Goal: Find specific page/section: Find specific page/section

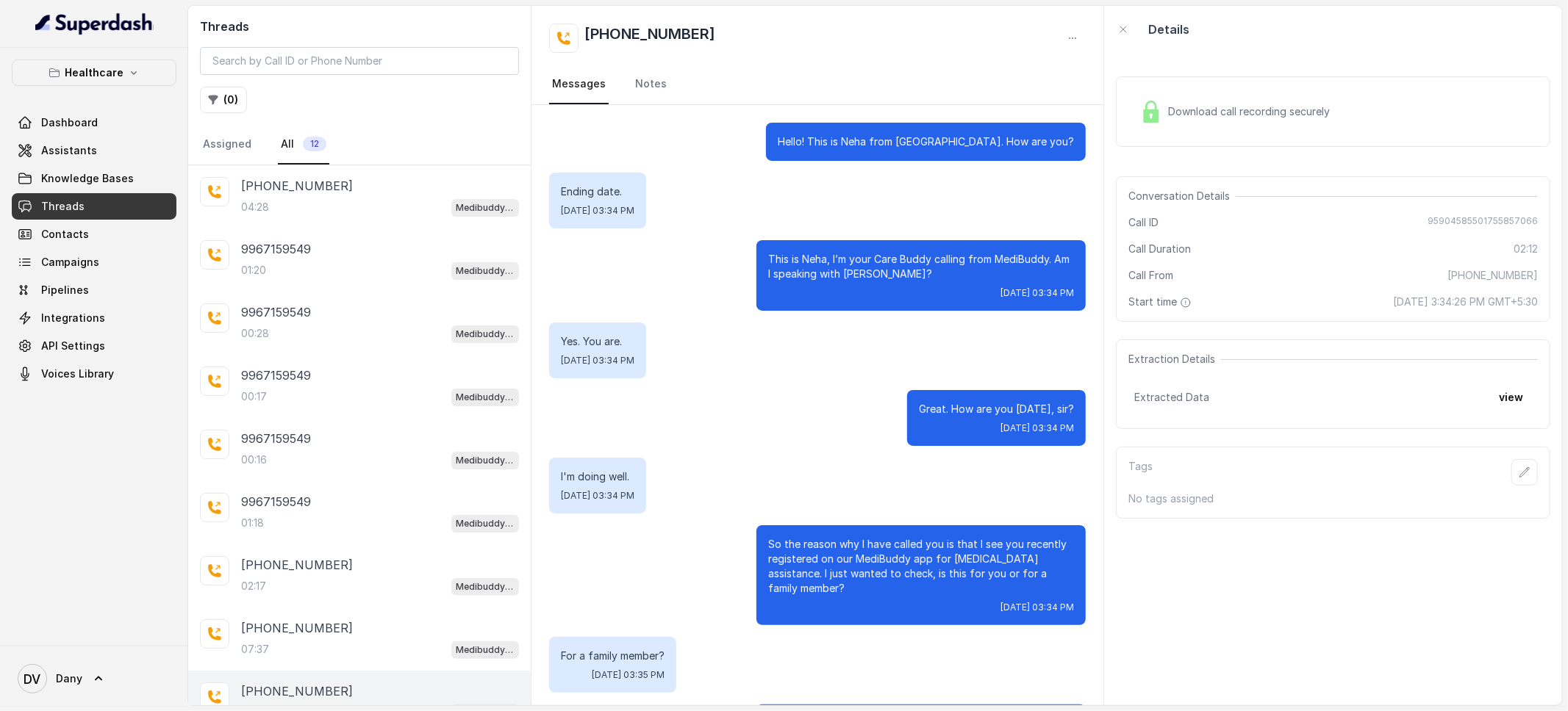
scroll to position [964, 0]
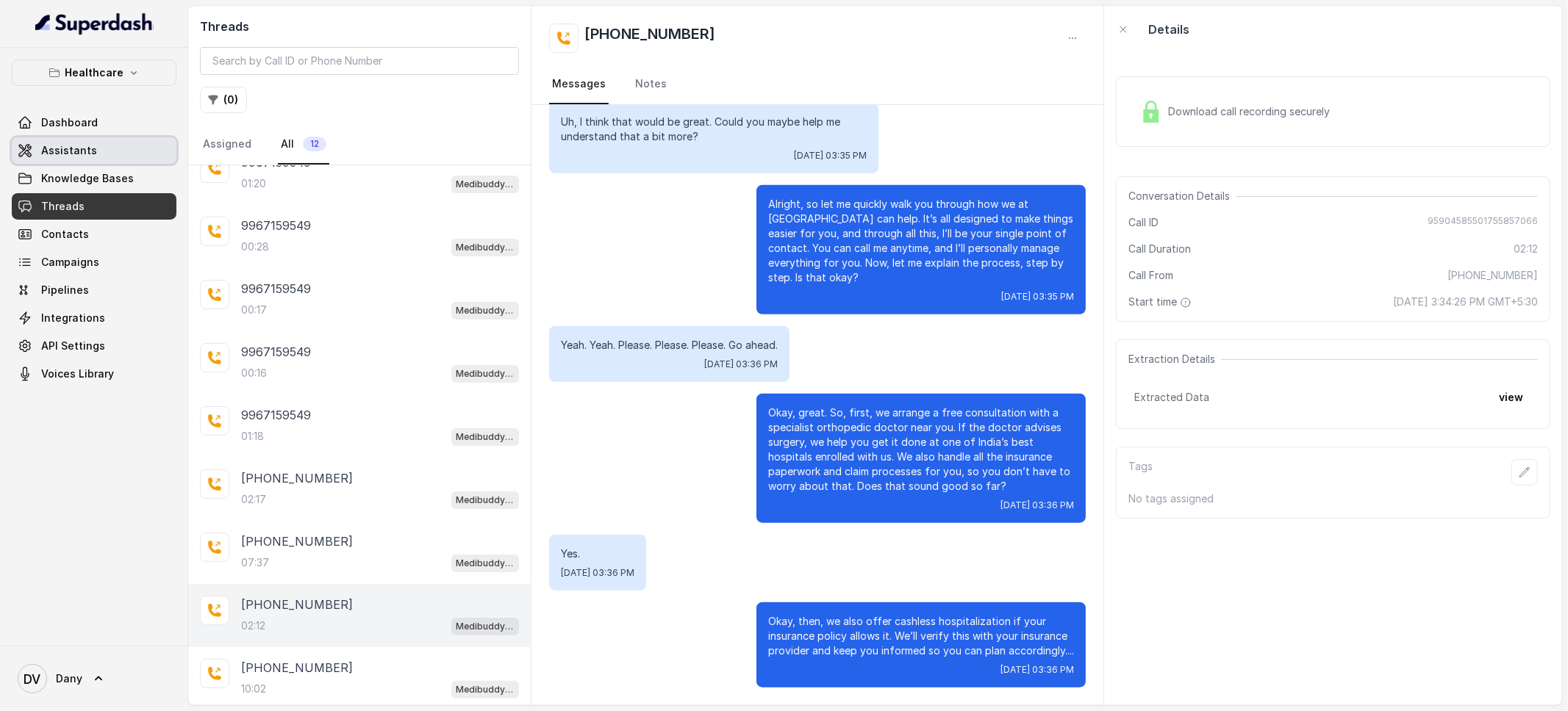
click at [34, 151] on link "Assistants" at bounding box center [94, 150] width 165 height 27
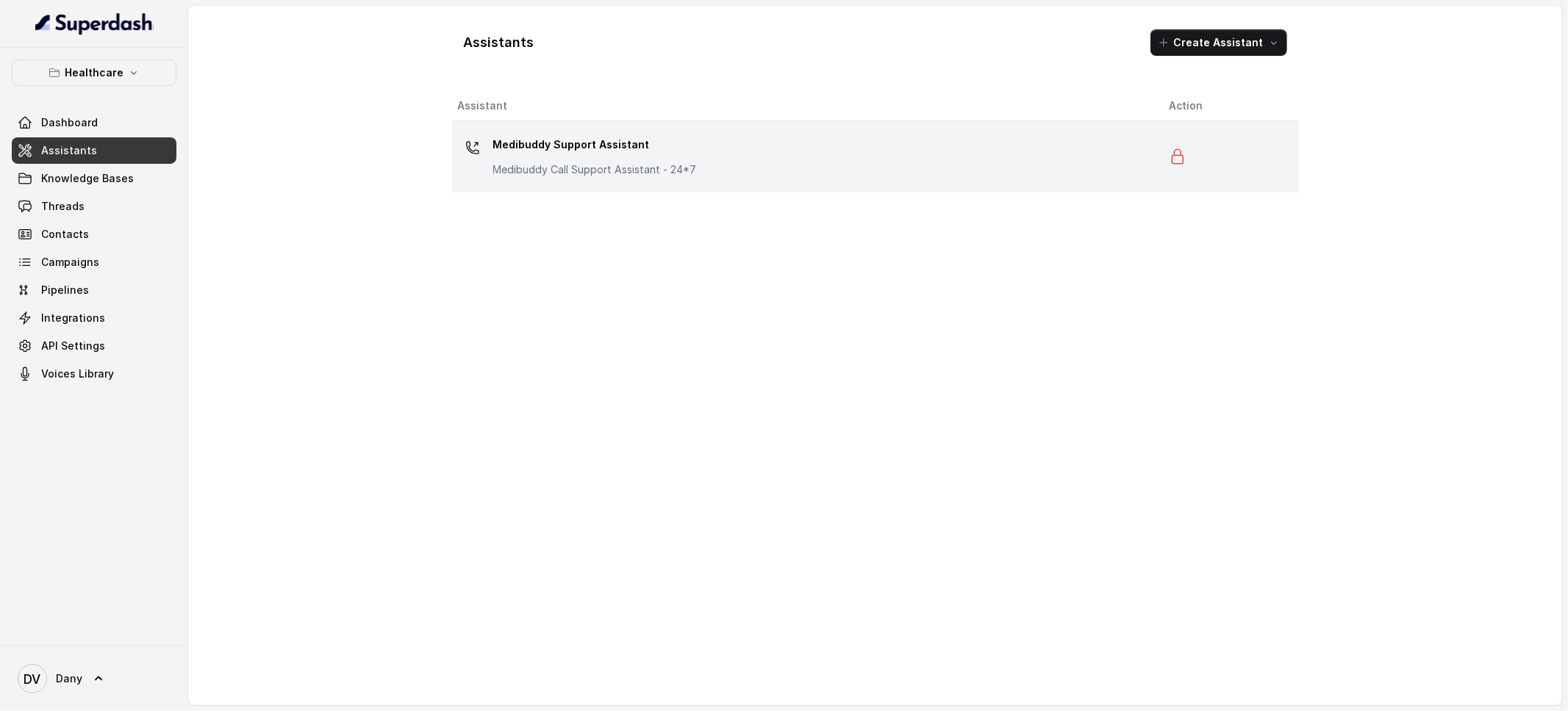
click at [497, 155] on p "Medibuddy Support Assistant" at bounding box center [594, 145] width 204 height 24
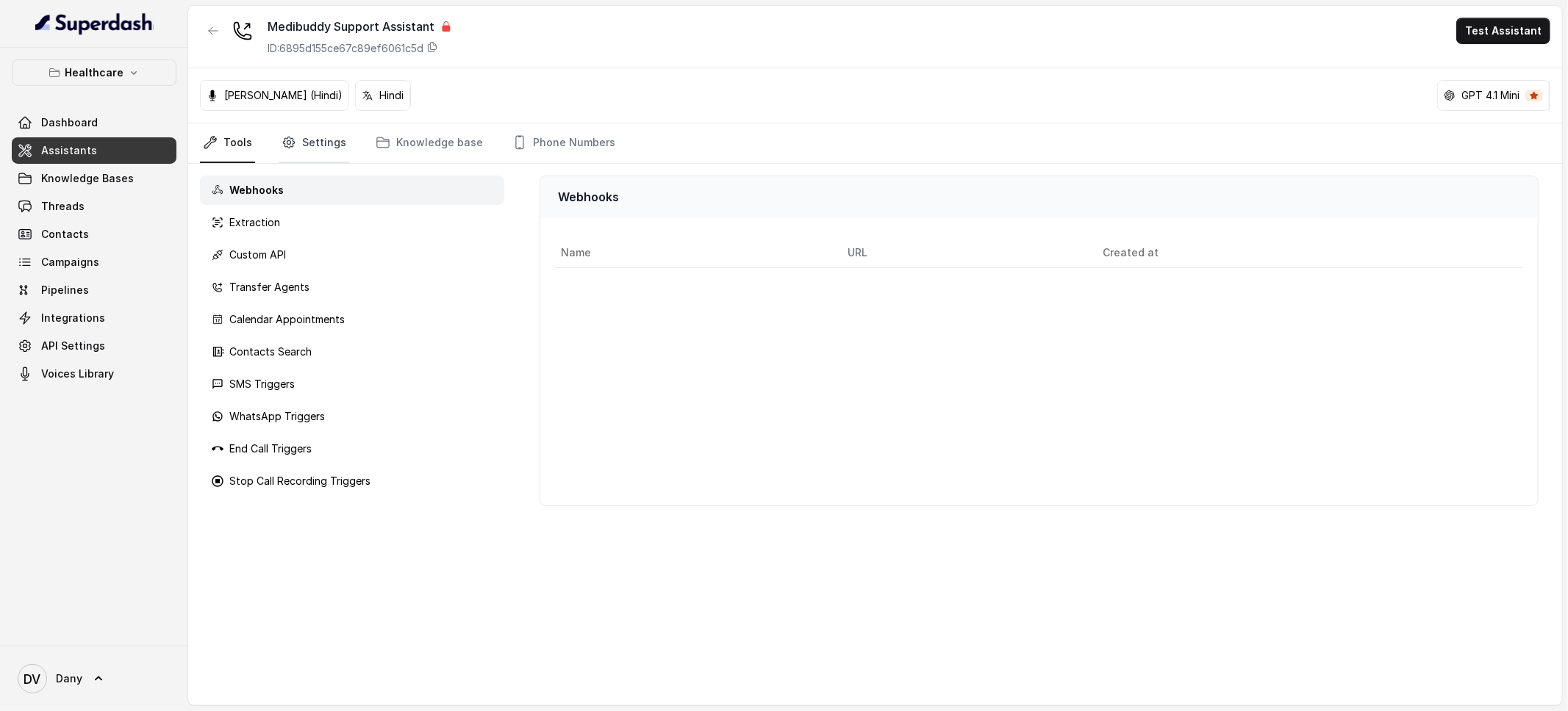
click at [303, 151] on link "Settings" at bounding box center [313, 143] width 71 height 40
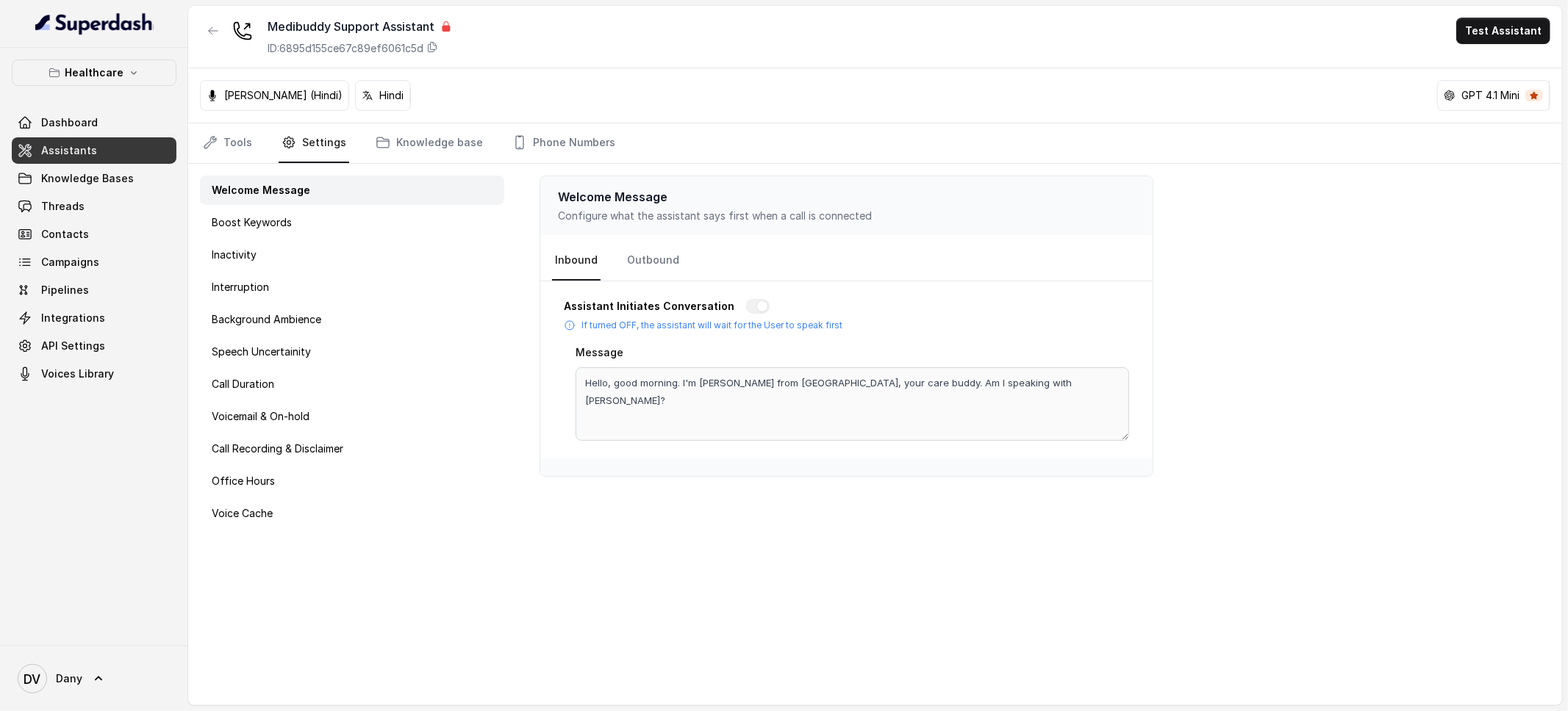
click at [261, 147] on nav "Tools Settings Knowledge base Phone Numbers" at bounding box center [875, 143] width 1351 height 40
click at [233, 147] on link "Tools" at bounding box center [228, 143] width 55 height 40
